Goal: Information Seeking & Learning: Learn about a topic

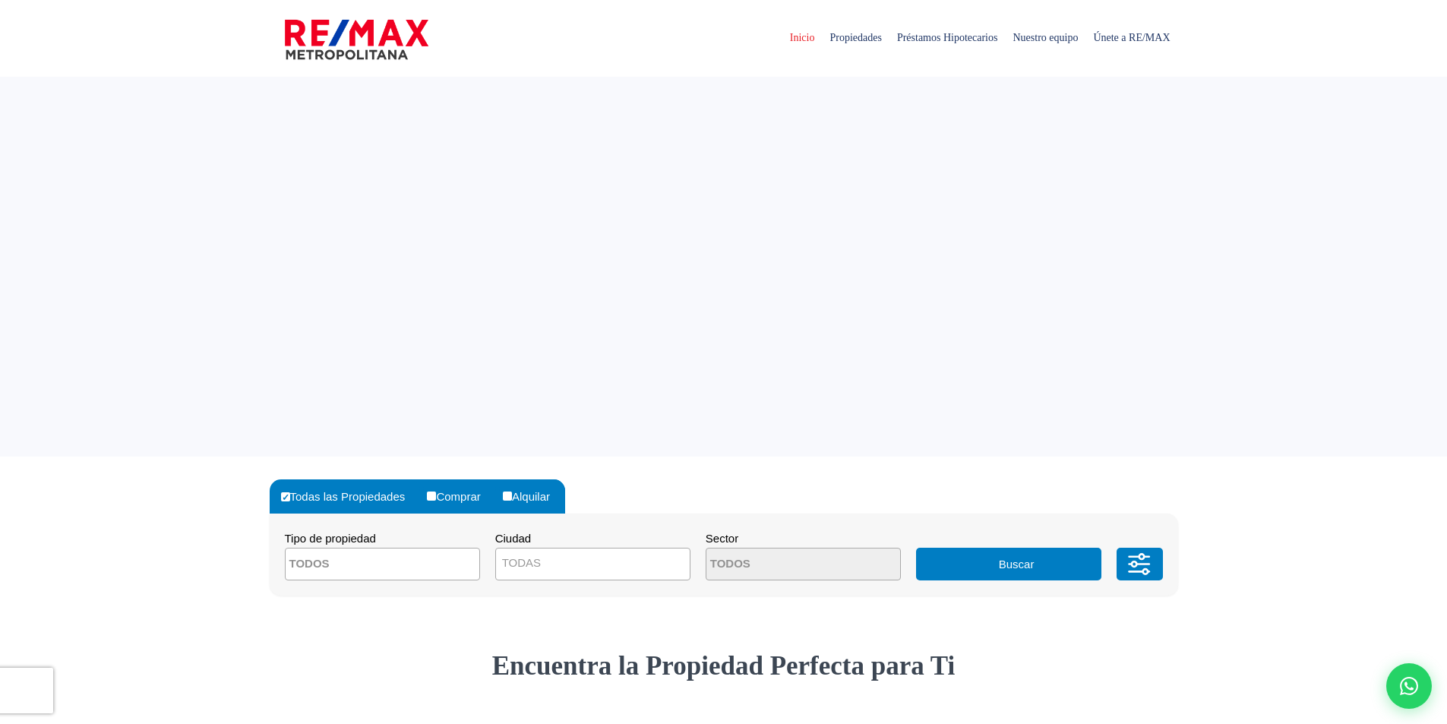
select select
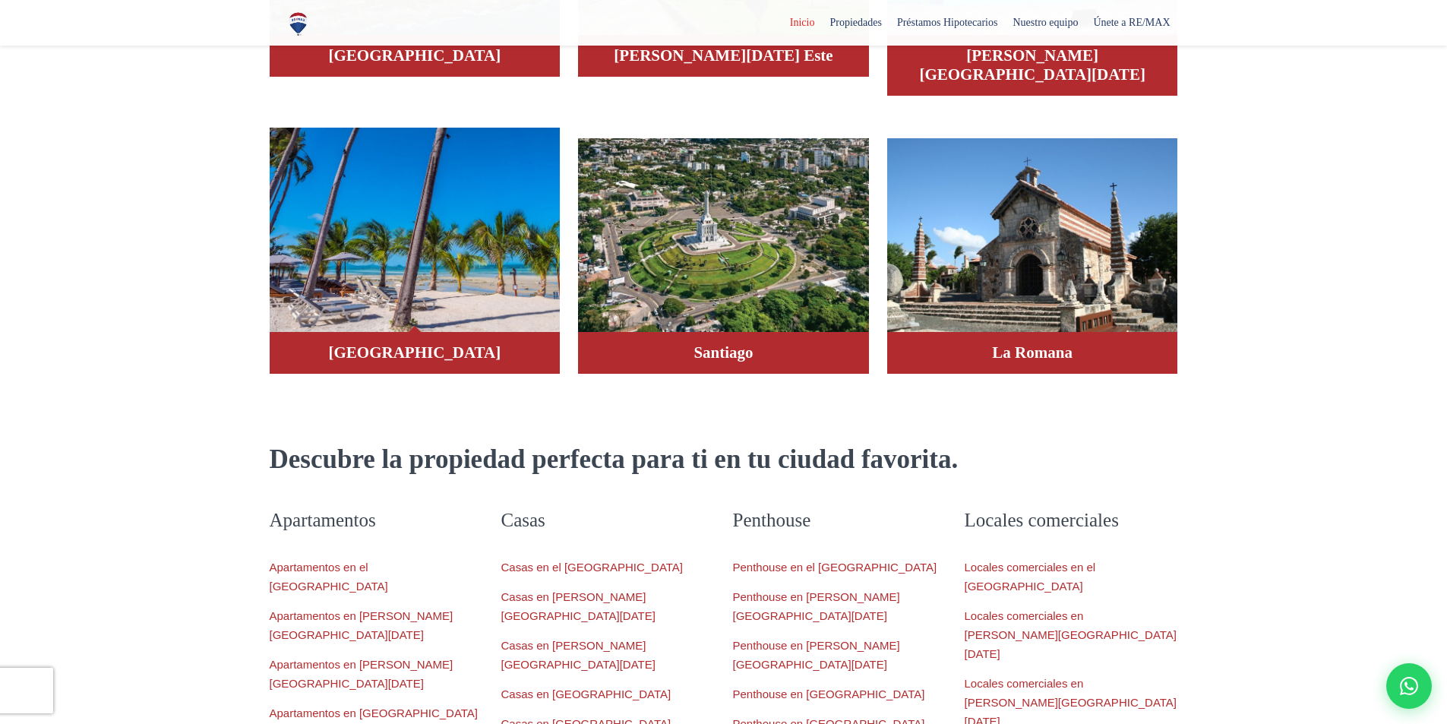
scroll to position [1291, 0]
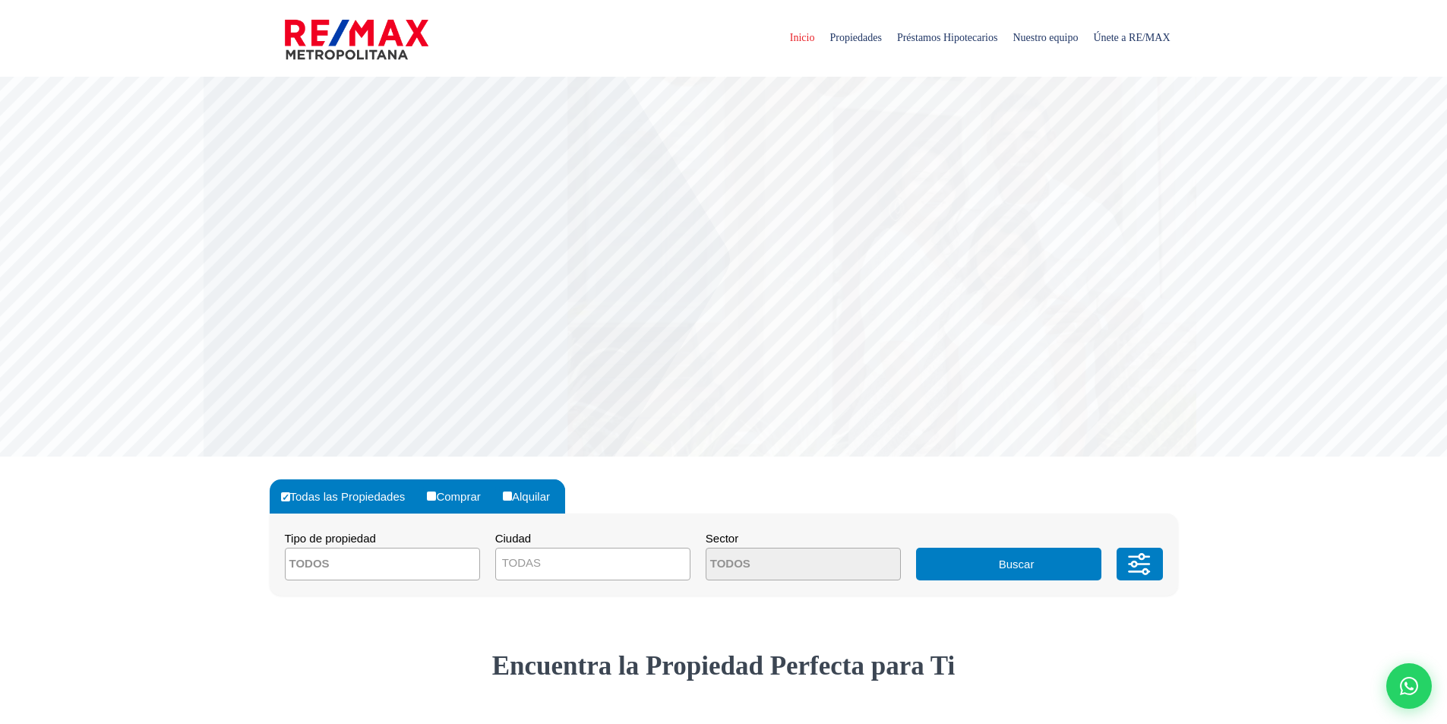
select select
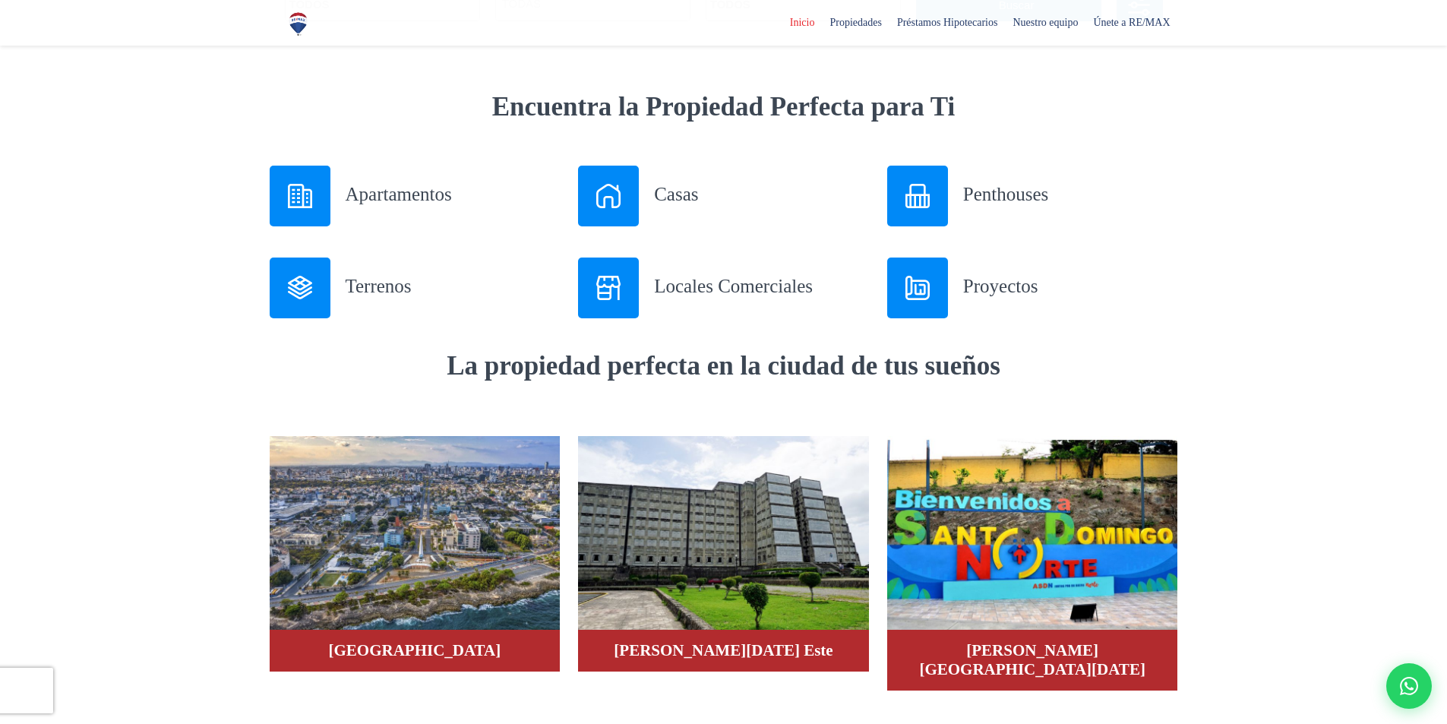
scroll to position [608, 0]
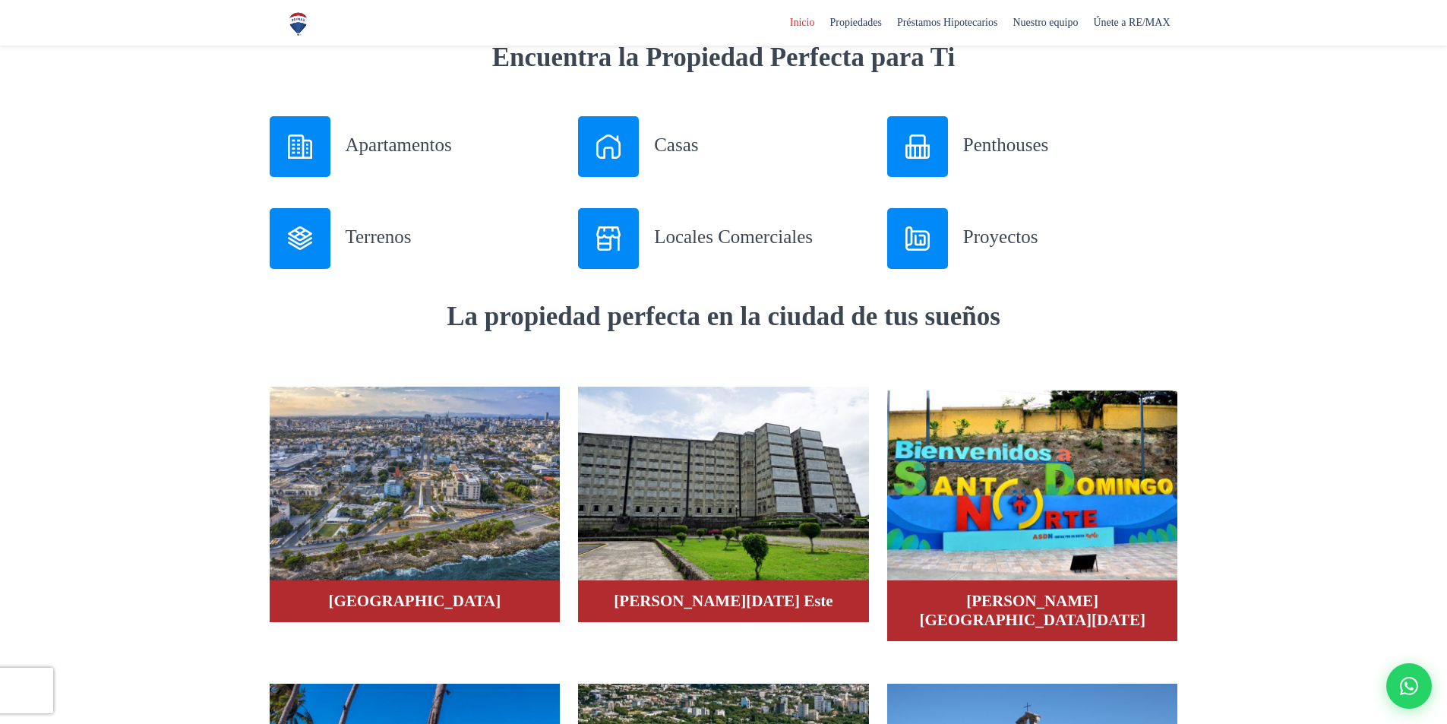
click at [623, 144] on div at bounding box center [608, 146] width 61 height 61
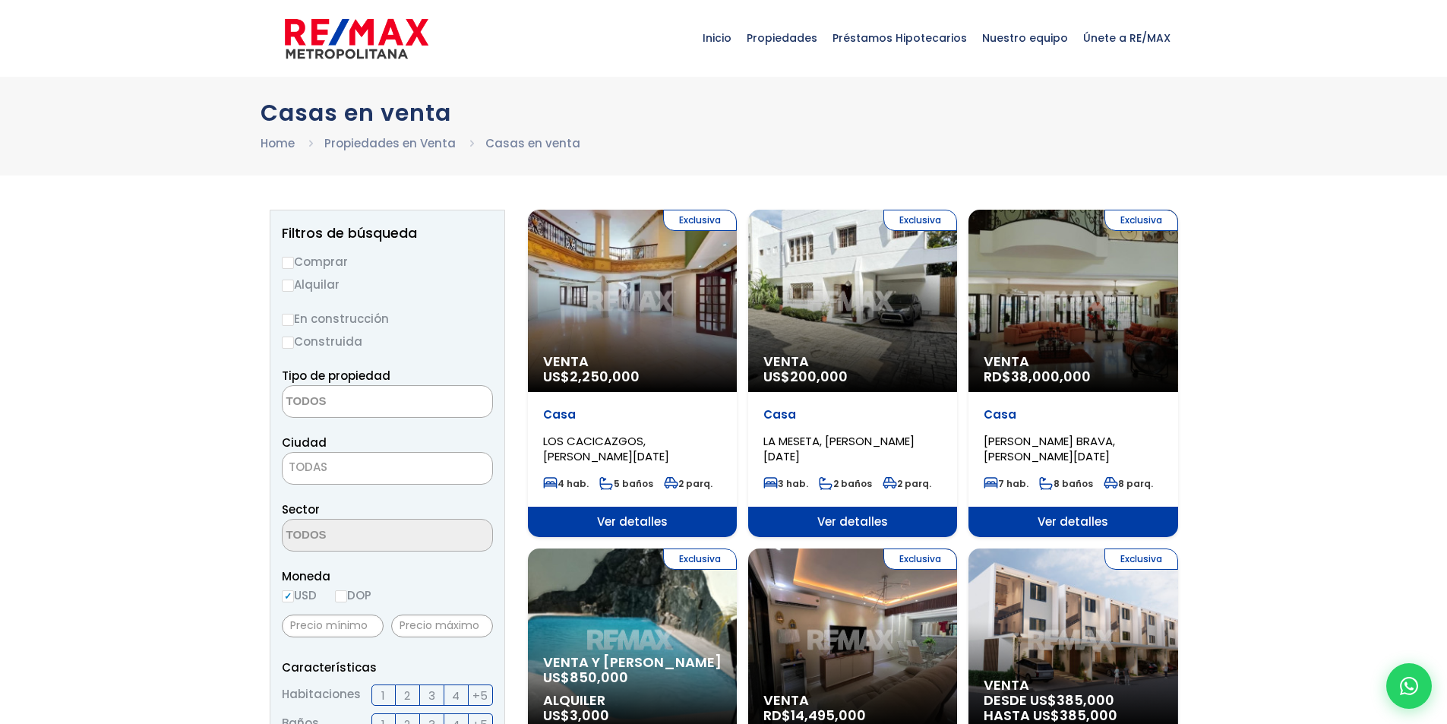
select select
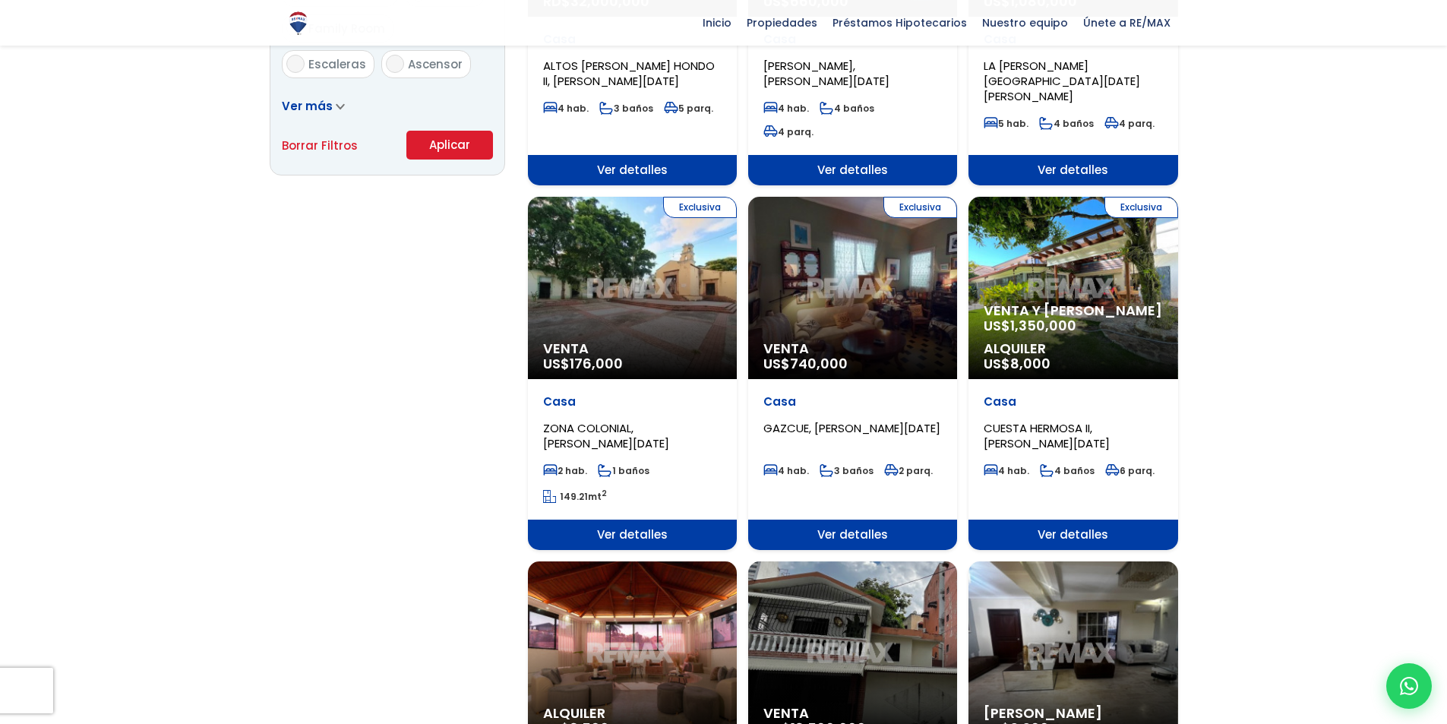
scroll to position [1064, 0]
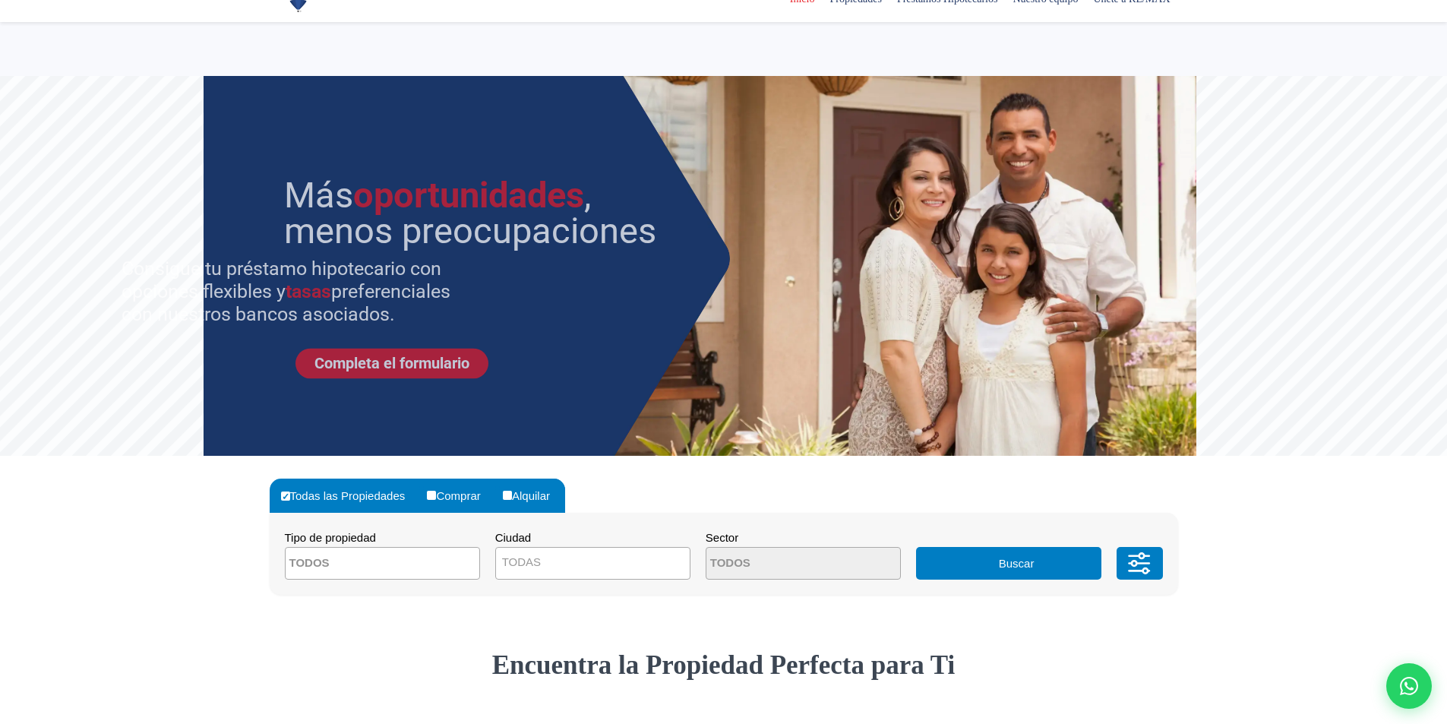
select select
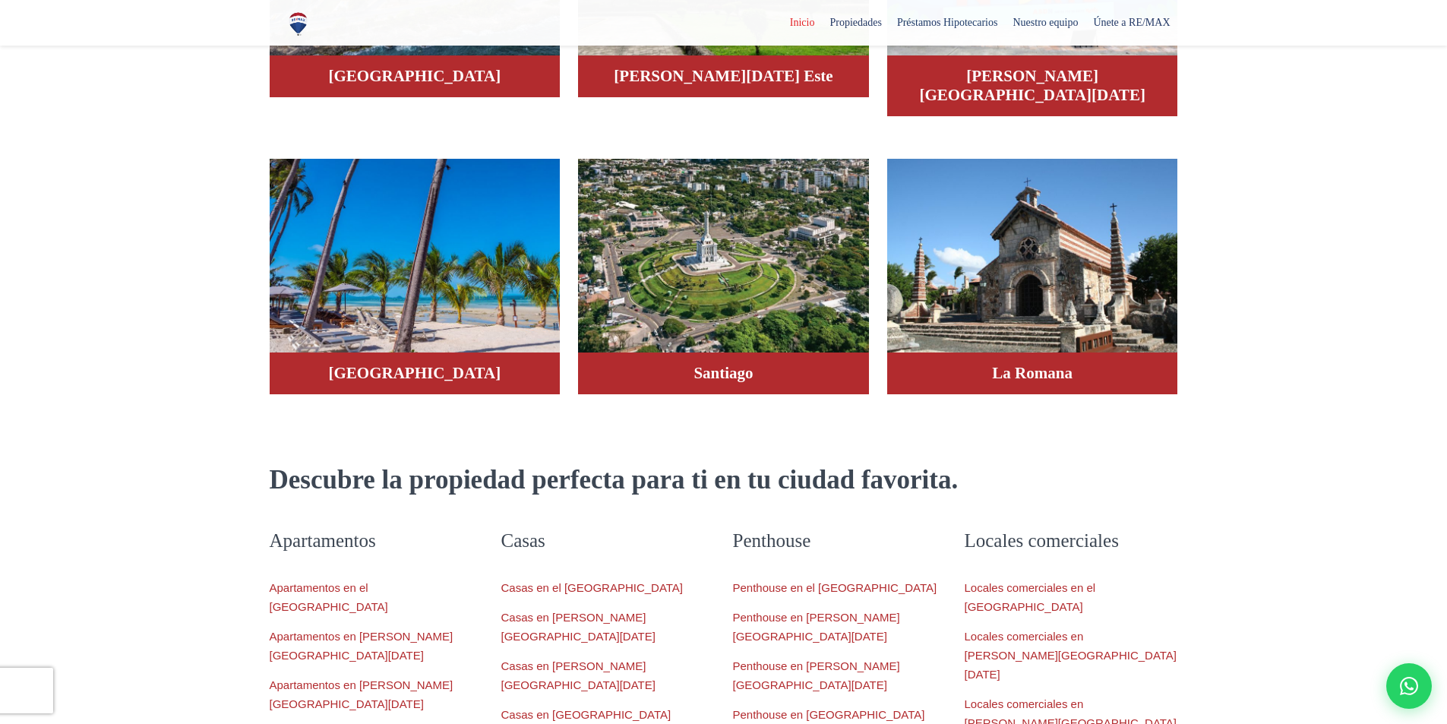
scroll to position [1291, 0]
